Goal: Task Accomplishment & Management: Manage account settings

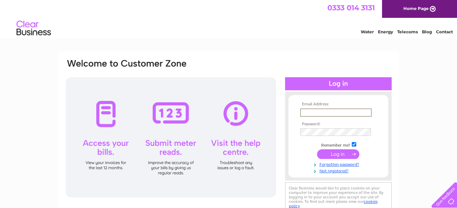
click at [309, 114] on input "text" at bounding box center [336, 113] width 72 height 8
drag, startPoint x: 363, startPoint y: 114, endPoint x: 268, endPoint y: 109, distance: 94.7
click at [268, 109] on div "Email Address: [EMAIL_ADDRESS][DOMAIN_NAME] Password:" at bounding box center [228, 136] width 327 height 156
type input "[EMAIL_ADDRESS][DOMAIN_NAME]"
click at [335, 156] on input "submit" at bounding box center [338, 154] width 42 height 10
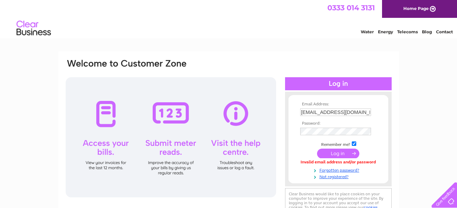
click at [334, 153] on input "submit" at bounding box center [338, 154] width 42 height 10
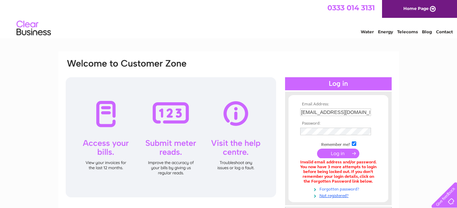
click at [337, 189] on link "Forgotten password?" at bounding box center [339, 189] width 78 height 7
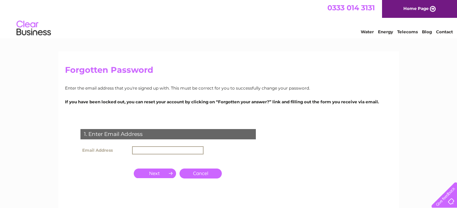
click at [147, 150] on input "text" at bounding box center [168, 150] width 72 height 8
type input "[EMAIL_ADDRESS][DOMAIN_NAME]"
click input "submit" at bounding box center [0, 0] width 0 height 0
